Goal: Subscribe to service/newsletter

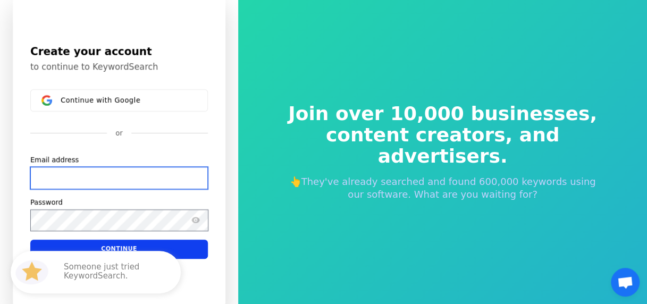
click at [105, 173] on input "Email address" at bounding box center [119, 178] width 178 height 22
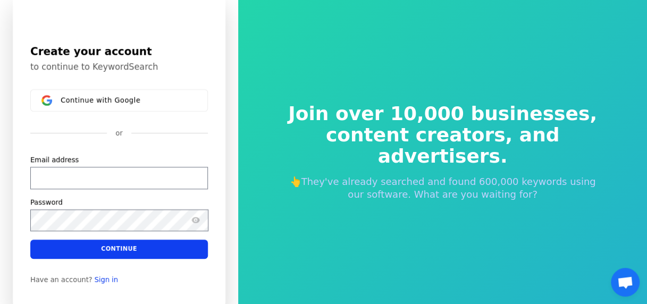
click at [283, 193] on div "Join over 10,000 businesses, content creators, and advertisers. 👆They've alread…" at bounding box center [442, 152] width 357 height 183
click at [133, 169] on input "Email address" at bounding box center [119, 178] width 178 height 22
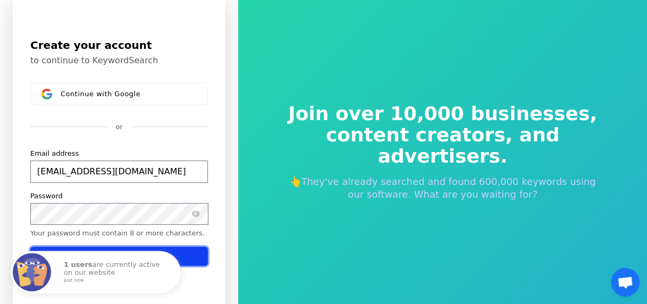
type input "[EMAIL_ADDRESS][DOMAIN_NAME]"
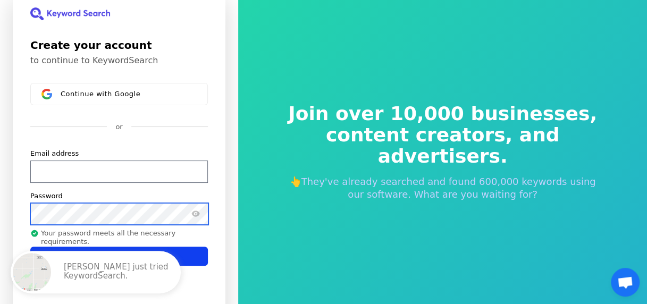
click at [30, 149] on button "submit" at bounding box center [30, 149] width 0 height 0
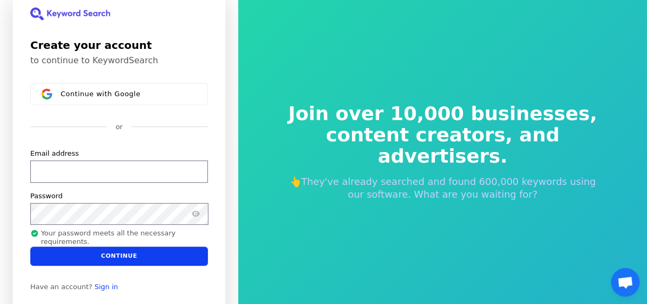
click at [186, 290] on div "Have an account? Sign in" at bounding box center [119, 287] width 178 height 9
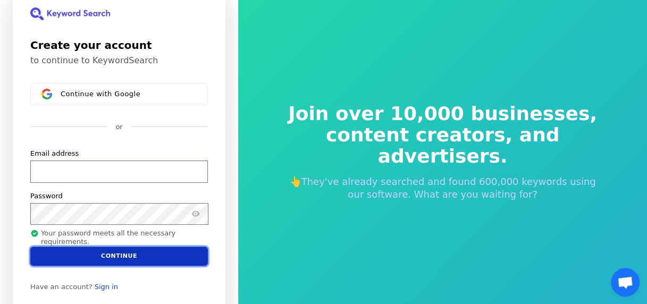
click at [153, 258] on button "Continue" at bounding box center [119, 256] width 178 height 19
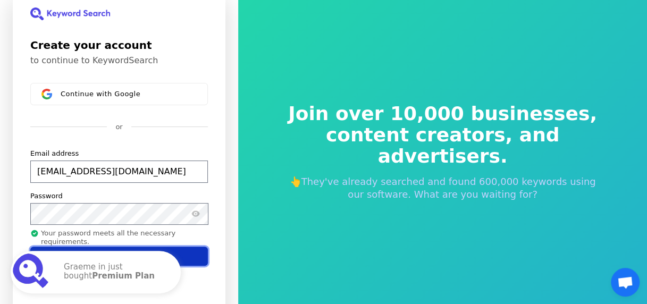
click at [150, 251] on button "Continue" at bounding box center [119, 256] width 178 height 19
type input "[EMAIL_ADDRESS][DOMAIN_NAME]"
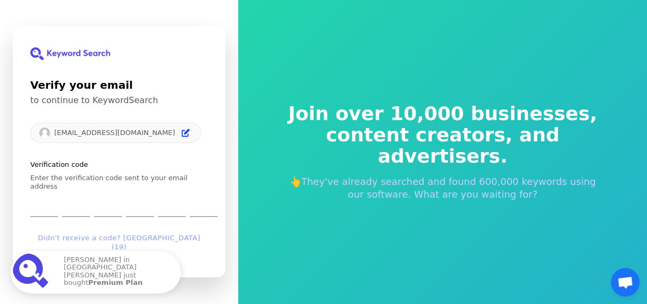
type input "7"
type input "0"
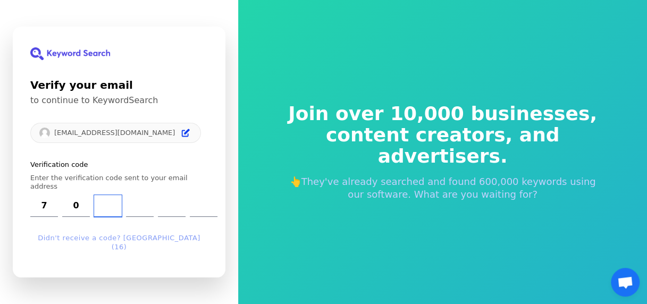
type input "4"
type input "8"
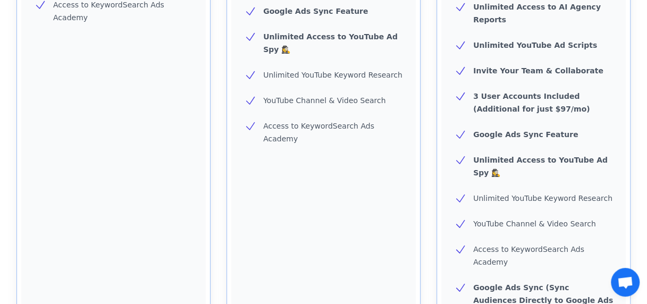
scroll to position [505, 0]
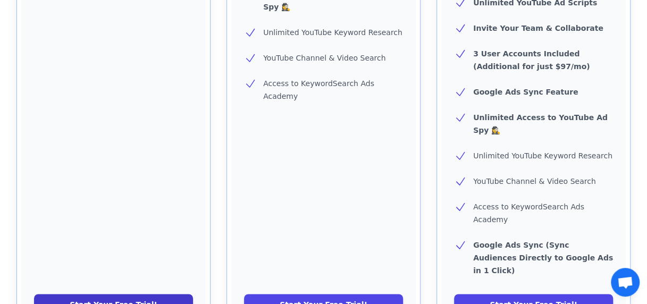
click at [104, 294] on link "Start Your Free Trial!" at bounding box center [113, 304] width 159 height 21
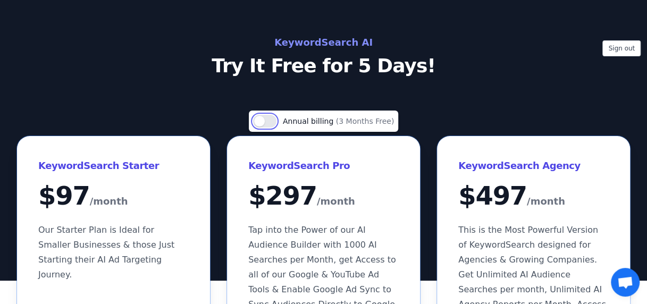
click at [276, 122] on button "Use setting" at bounding box center [264, 121] width 23 height 13
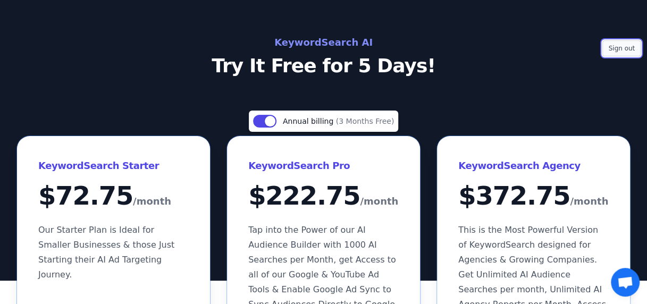
click at [629, 44] on button "Sign out" at bounding box center [621, 48] width 38 height 16
